Goal: Complete application form

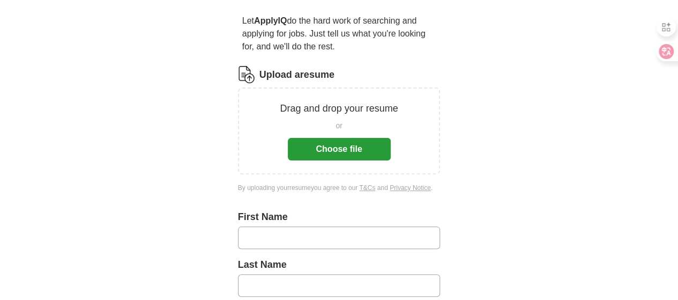
scroll to position [94, 0]
click at [343, 141] on button "Choose file" at bounding box center [339, 148] width 103 height 23
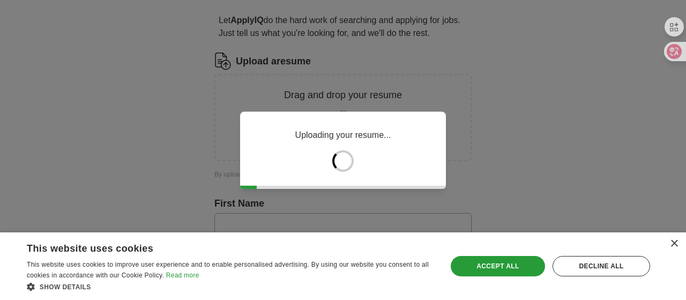
click at [494, 103] on div "Uploading your resume..." at bounding box center [343, 150] width 686 height 300
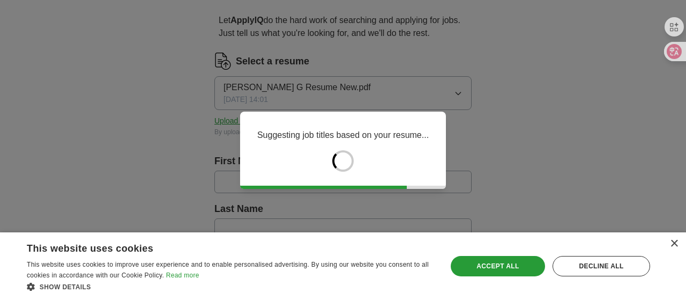
type input "*****"
type input "*******"
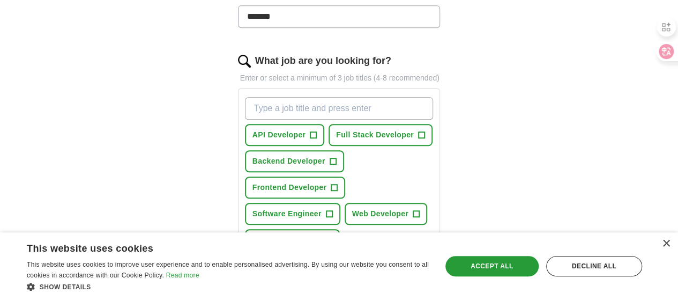
scroll to position [319, 0]
click at [307, 98] on input "What job are you looking for?" at bounding box center [339, 109] width 189 height 23
type input "IT Support"
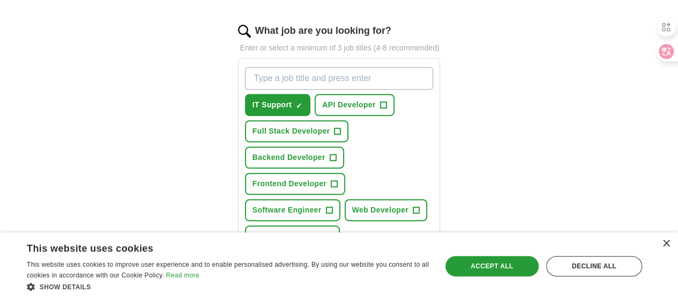
scroll to position [350, 0]
click at [290, 177] on span "Frontend Developer" at bounding box center [289, 182] width 74 height 11
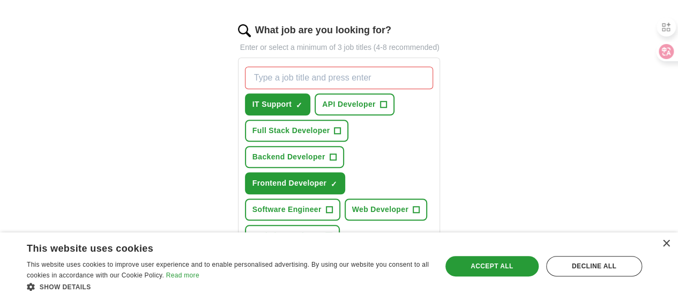
click at [305, 256] on span "Junior Software Developer" at bounding box center [302, 261] width 100 height 11
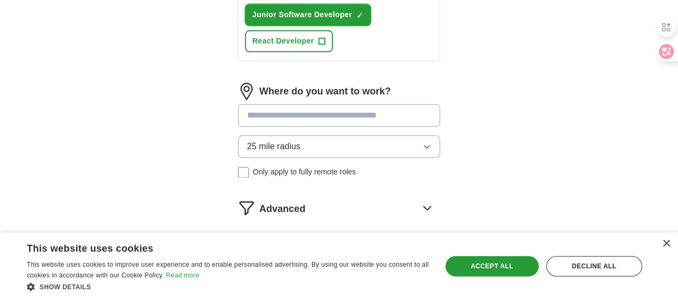
scroll to position [604, 0]
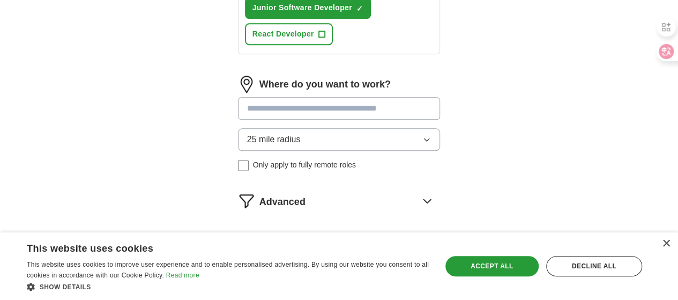
click at [403, 235] on button "Start applying for jobs" at bounding box center [339, 246] width 203 height 23
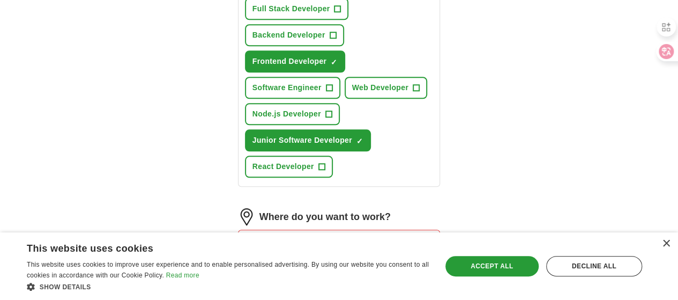
scroll to position [489, 0]
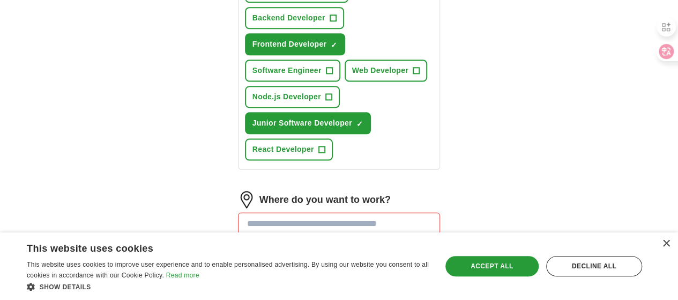
click at [379, 212] on input at bounding box center [339, 223] width 203 height 23
type input "******"
click at [303, 240] on li "Ashevi lle, [GEOGRAPHIC_DATA]" at bounding box center [338, 251] width 201 height 22
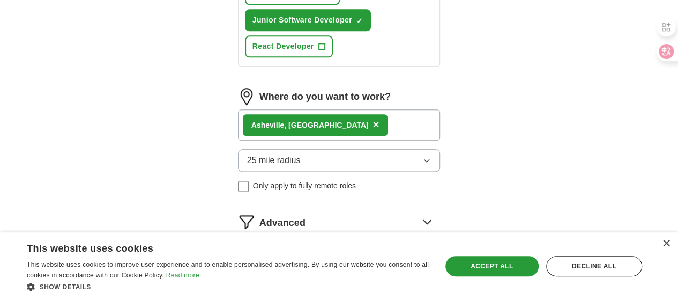
scroll to position [593, 0]
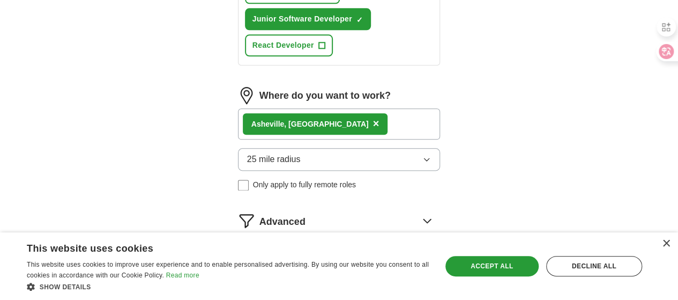
click at [360, 255] on button "Start applying for jobs" at bounding box center [339, 266] width 203 height 23
select select "**"
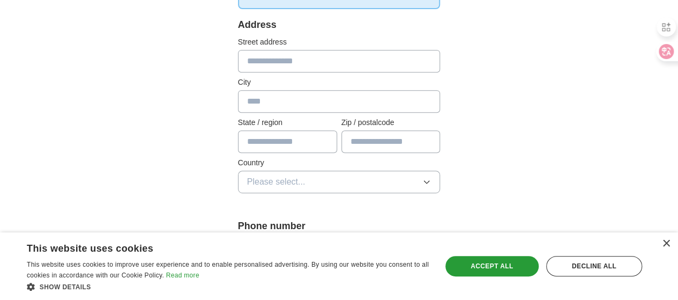
scroll to position [229, 0]
click at [319, 65] on input "text" at bounding box center [339, 60] width 203 height 23
type input "**********"
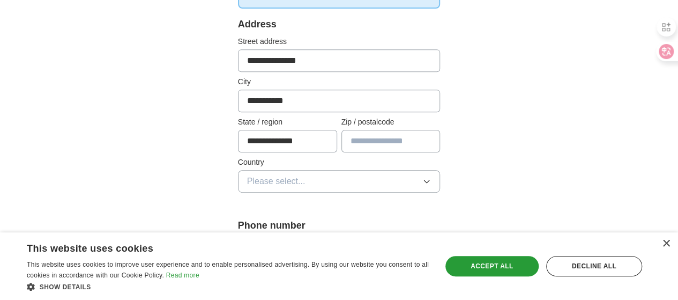
type input "*****"
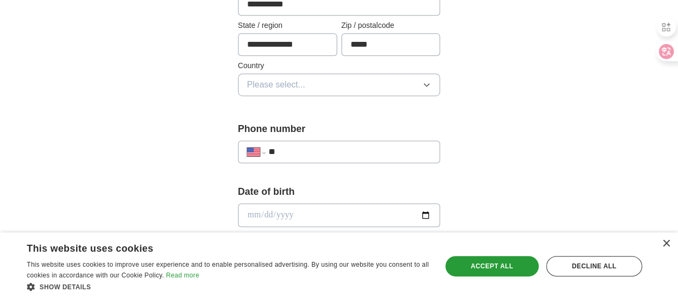
scroll to position [326, 0]
click at [440, 86] on button "Please select..." at bounding box center [339, 84] width 203 height 23
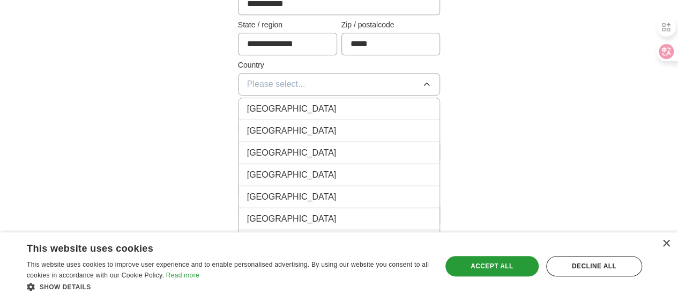
click at [417, 129] on div "[GEOGRAPHIC_DATA]" at bounding box center [339, 130] width 184 height 13
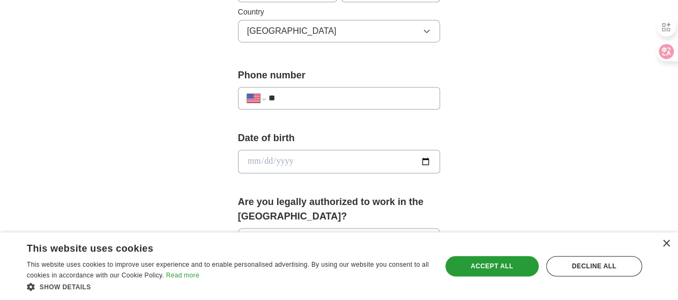
scroll to position [382, 0]
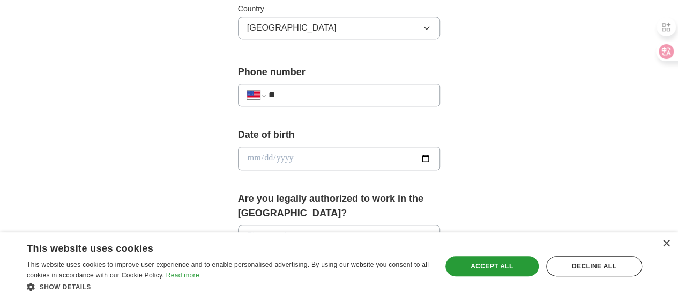
click at [356, 88] on input "**" at bounding box center [349, 94] width 163 height 13
type input "**********"
click at [260, 152] on input "date" at bounding box center [339, 158] width 203 height 24
click at [238, 160] on input "date" at bounding box center [339, 158] width 203 height 24
type input "**********"
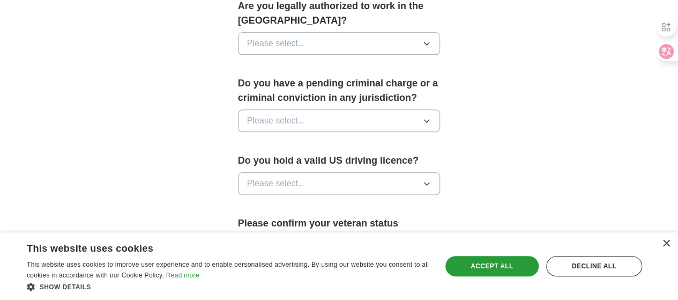
scroll to position [574, 0]
click at [440, 36] on button "Please select..." at bounding box center [339, 44] width 203 height 23
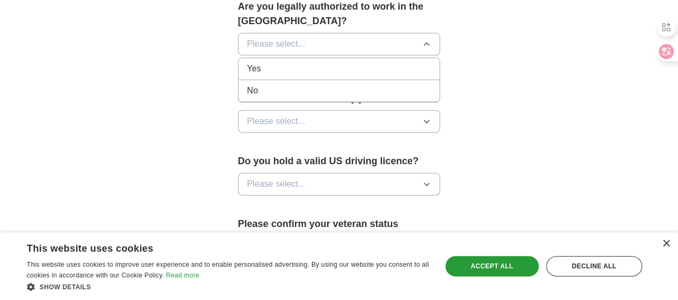
click at [414, 62] on div "Yes" at bounding box center [339, 68] width 184 height 13
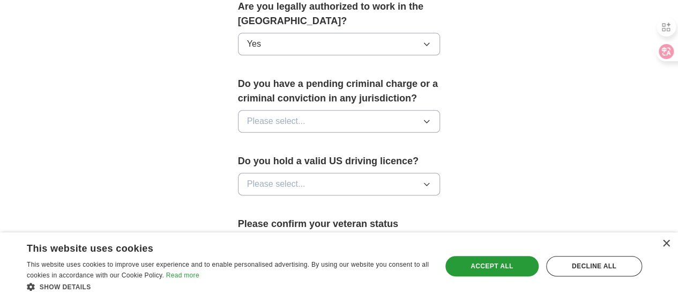
click at [440, 110] on button "Please select..." at bounding box center [339, 121] width 203 height 23
click at [413, 161] on div "No" at bounding box center [339, 167] width 184 height 13
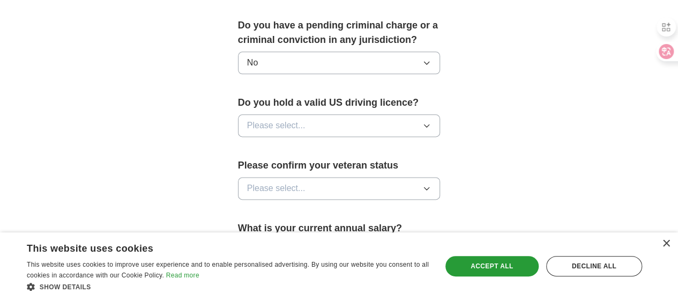
scroll to position [636, 0]
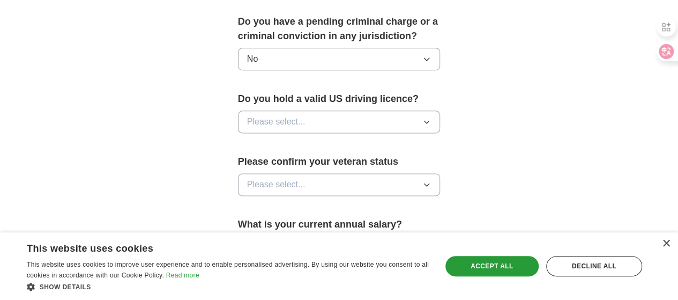
click at [440, 110] on button "Please select..." at bounding box center [339, 121] width 203 height 23
click at [412, 140] on div "Yes" at bounding box center [339, 146] width 184 height 13
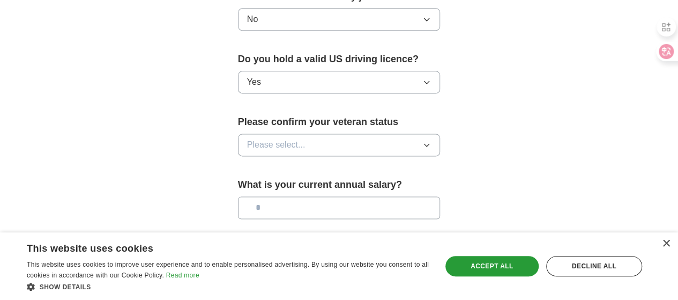
scroll to position [688, 0]
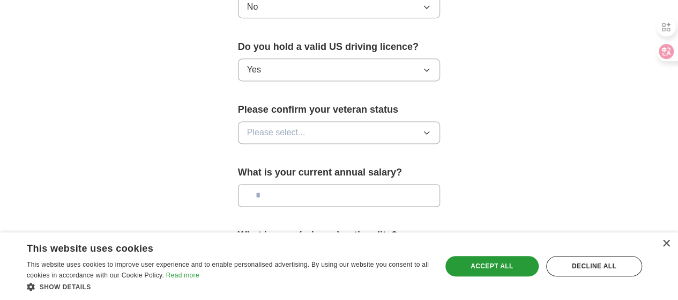
click at [440, 121] on button "Please select..." at bounding box center [339, 132] width 203 height 23
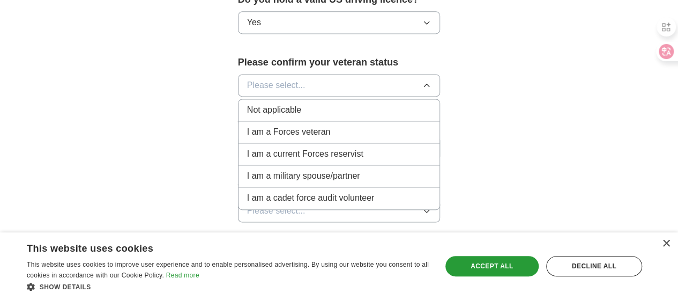
scroll to position [741, 0]
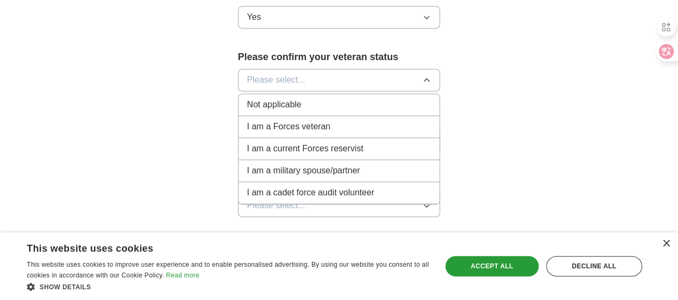
click at [424, 98] on div "Not applicable" at bounding box center [339, 104] width 184 height 13
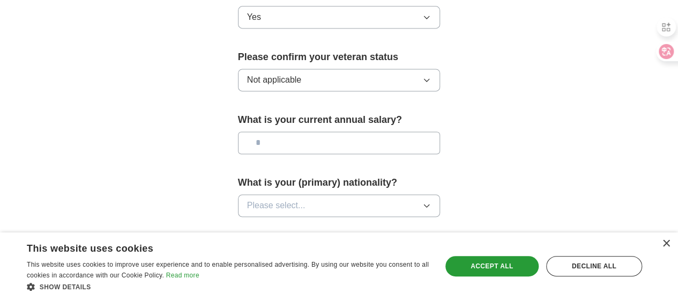
click at [433, 131] on input "text" at bounding box center [339, 142] width 203 height 23
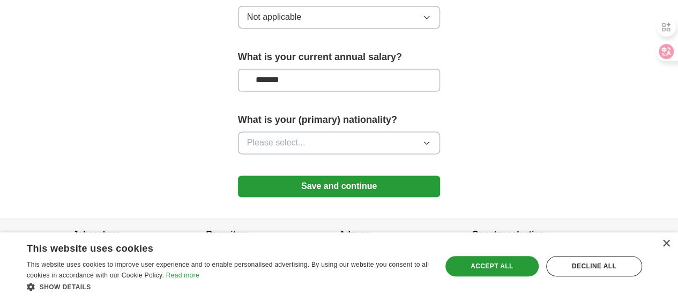
scroll to position [804, 0]
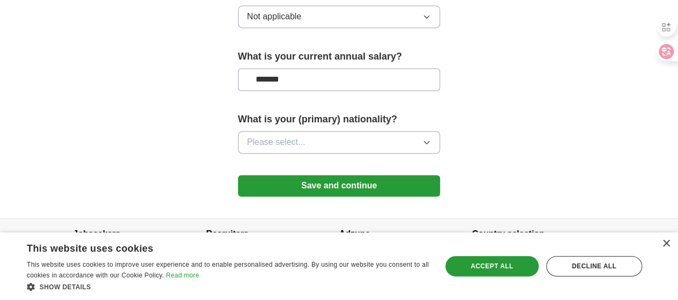
type input "*******"
click at [440, 131] on button "Please select..." at bounding box center [339, 142] width 203 height 23
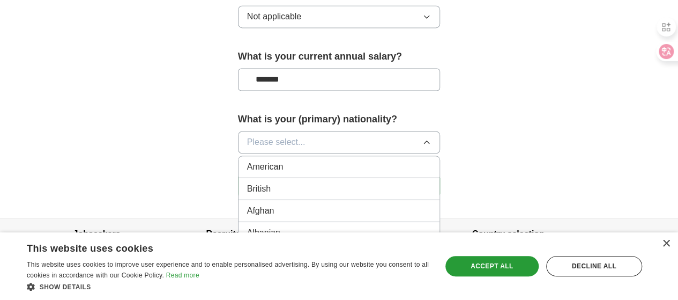
click at [339, 131] on button "Please select..." at bounding box center [339, 142] width 203 height 23
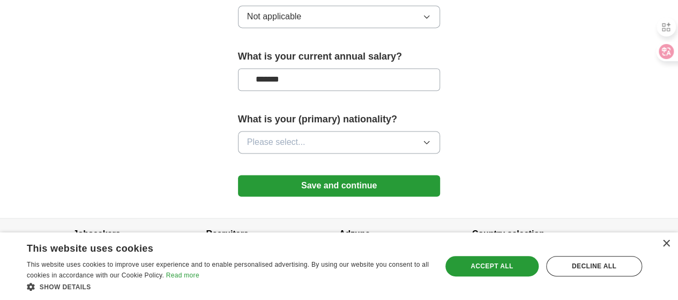
click at [317, 131] on button "Please select..." at bounding box center [339, 142] width 203 height 23
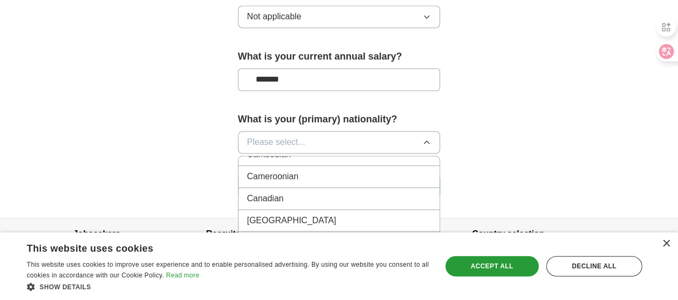
scroll to position [715, 0]
click at [323, 170] on div "Cameroonian" at bounding box center [339, 176] width 184 height 13
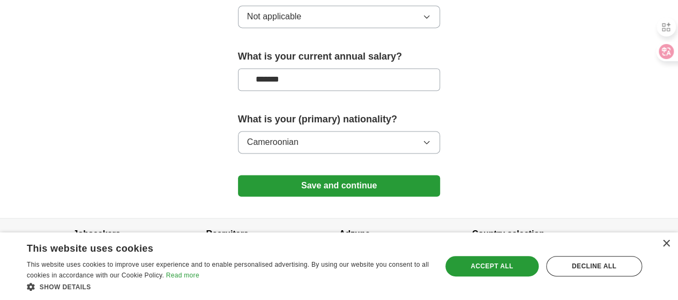
click at [367, 175] on button "Save and continue" at bounding box center [339, 185] width 203 height 21
